Goal: Find contact information: Find contact information

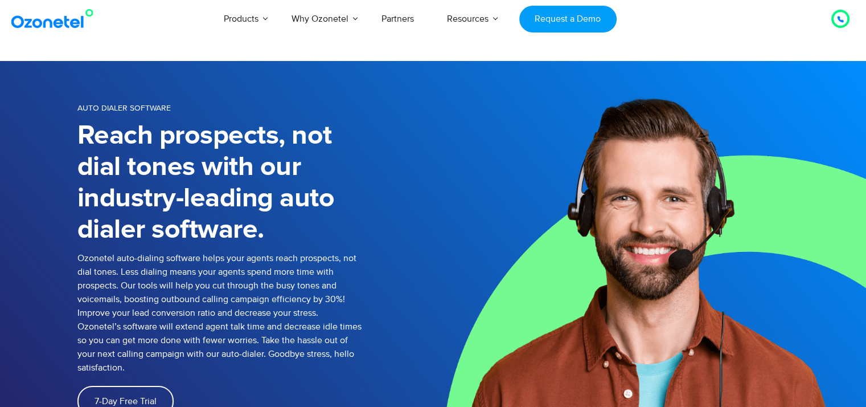
select select "**"
click at [845, 14] on div at bounding box center [841, 19] width 14 height 14
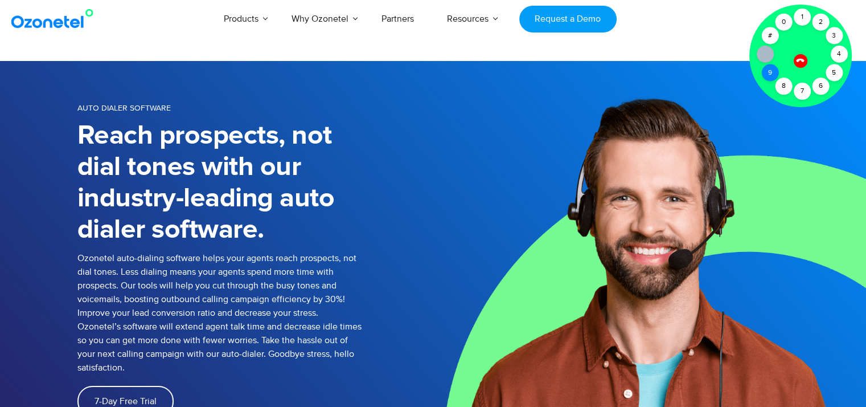
click at [775, 71] on div "9" at bounding box center [769, 72] width 17 height 17
click at [775, 76] on div "9" at bounding box center [769, 72] width 17 height 17
click at [779, 83] on div "8" at bounding box center [783, 85] width 17 height 17
click at [804, 60] on div at bounding box center [800, 61] width 14 height 14
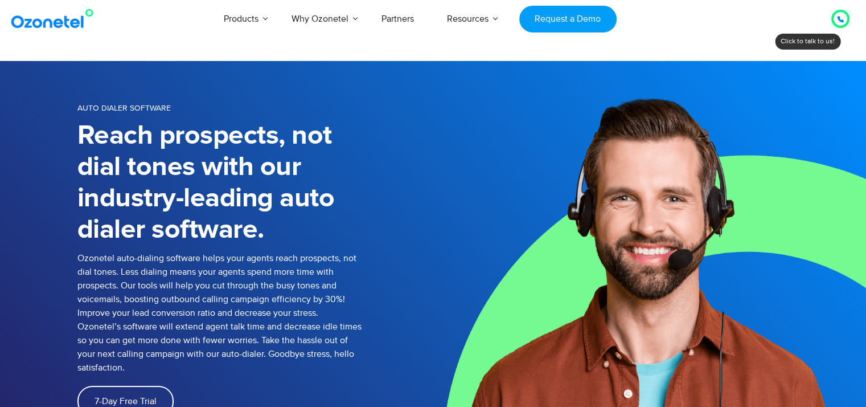
click at [845, 15] on div at bounding box center [841, 19] width 14 height 14
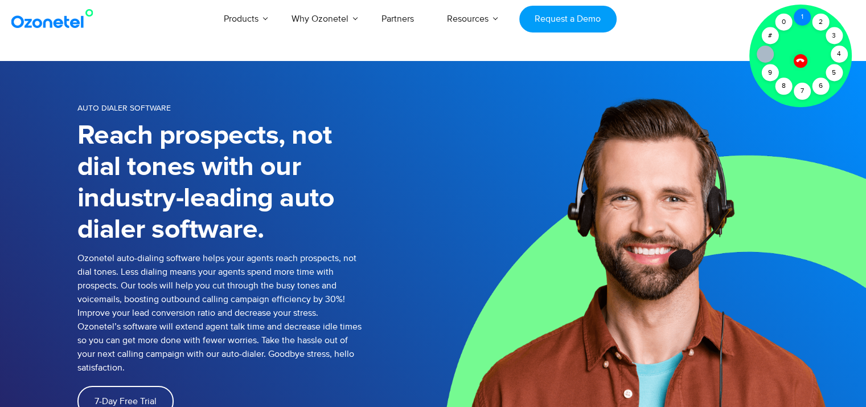
click at [802, 15] on div "1" at bounding box center [802, 17] width 17 height 17
